Goal: Transaction & Acquisition: Purchase product/service

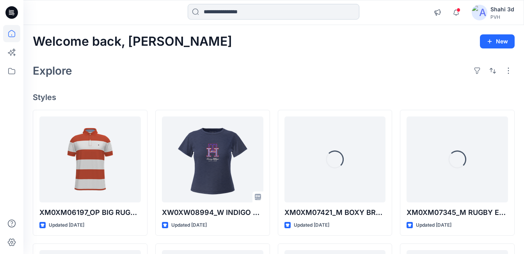
click at [228, 14] on input at bounding box center [274, 12] width 172 height 16
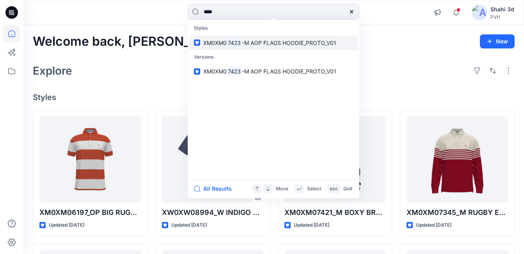
type input "****"
click at [233, 43] on mark "7423" at bounding box center [234, 42] width 15 height 9
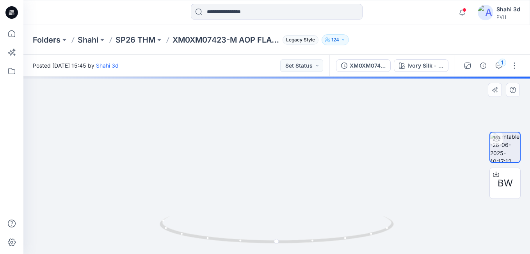
drag, startPoint x: 282, startPoint y: 178, endPoint x: 298, endPoint y: 190, distance: 20.5
click at [329, 25] on div "Notifications Your style XM0XM06197_OP BIG RUGBY SS POLO RF_PROTO_V01 is ready …" at bounding box center [265, 127] width 530 height 254
drag, startPoint x: 298, startPoint y: 168, endPoint x: 299, endPoint y: 153, distance: 14.4
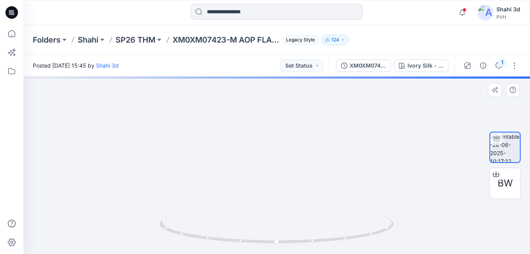
click at [312, 248] on div at bounding box center [276, 164] width 506 height 177
drag, startPoint x: 307, startPoint y: 226, endPoint x: 311, endPoint y: 172, distance: 53.6
click at [309, 230] on div at bounding box center [276, 164] width 506 height 177
drag, startPoint x: 311, startPoint y: 171, endPoint x: 320, endPoint y: 164, distance: 11.5
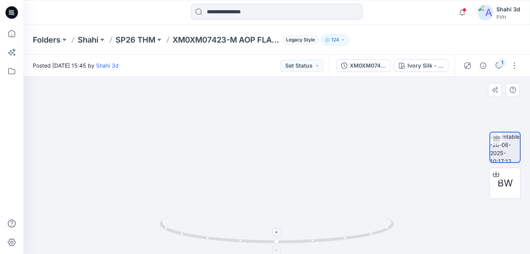
drag, startPoint x: 337, startPoint y: 239, endPoint x: 339, endPoint y: 244, distance: 5.8
click at [339, 244] on div at bounding box center [276, 164] width 506 height 177
click at [369, 237] on div at bounding box center [276, 164] width 506 height 177
drag, startPoint x: 337, startPoint y: 160, endPoint x: 321, endPoint y: 209, distance: 51.5
click at [321, 209] on img at bounding box center [178, 19] width 989 height 468
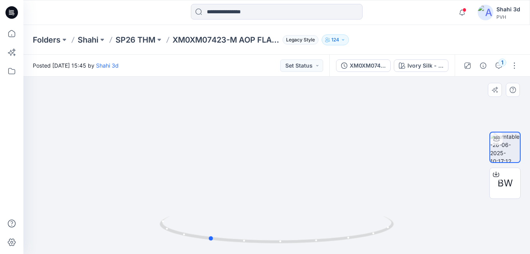
drag, startPoint x: 272, startPoint y: 245, endPoint x: 149, endPoint y: 235, distance: 123.7
click at [148, 235] on div at bounding box center [276, 164] width 506 height 177
